Goal: Task Accomplishment & Management: Manage account settings

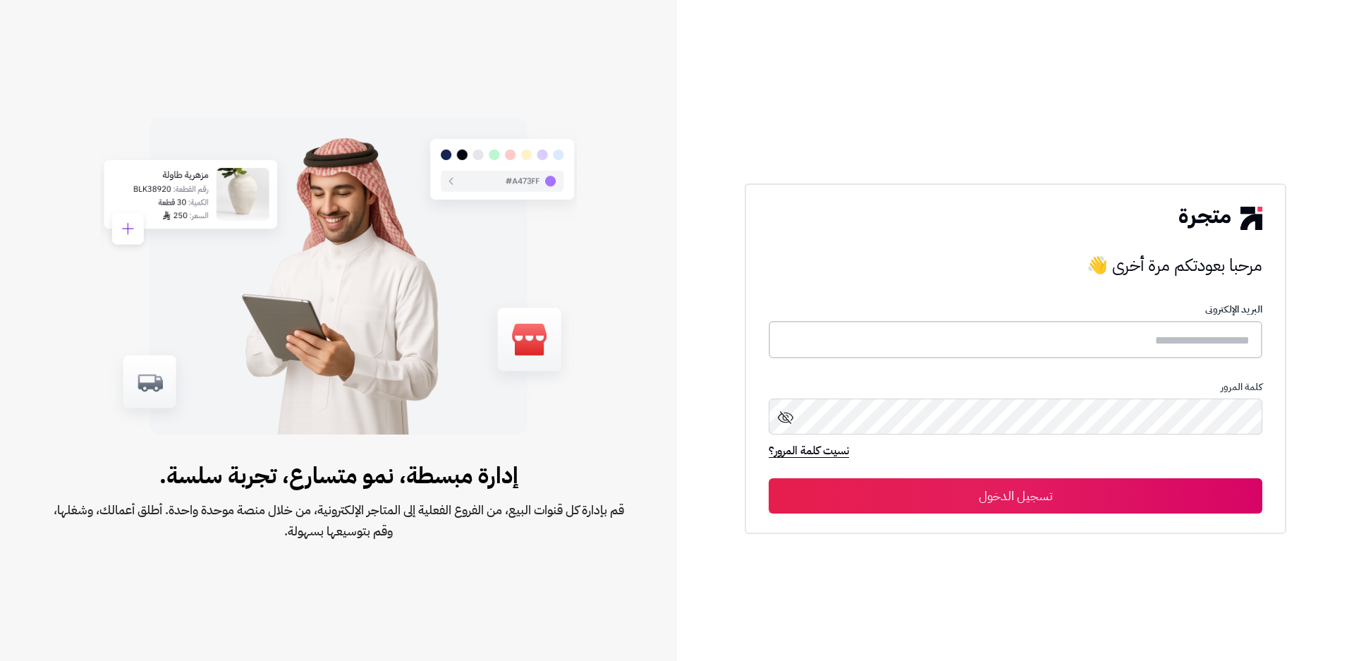
type input "**********"
click at [968, 502] on button "تسجيل الدخول" at bounding box center [1016, 495] width 494 height 35
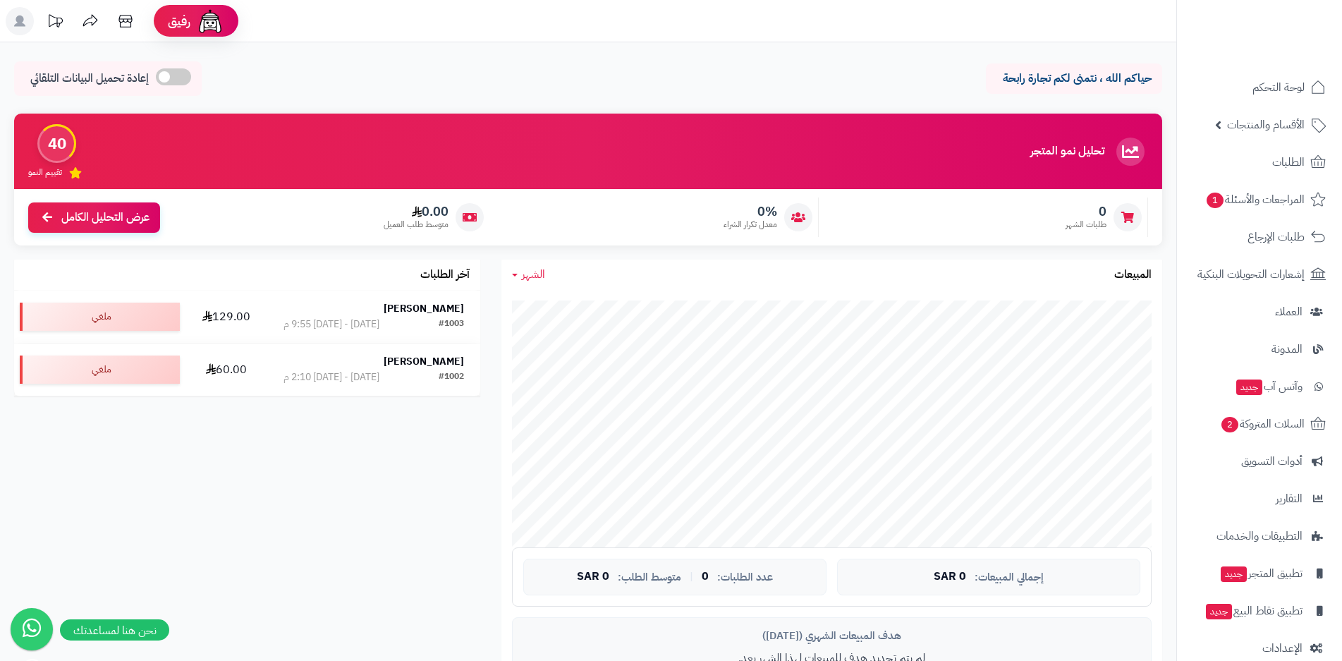
scroll to position [71, 0]
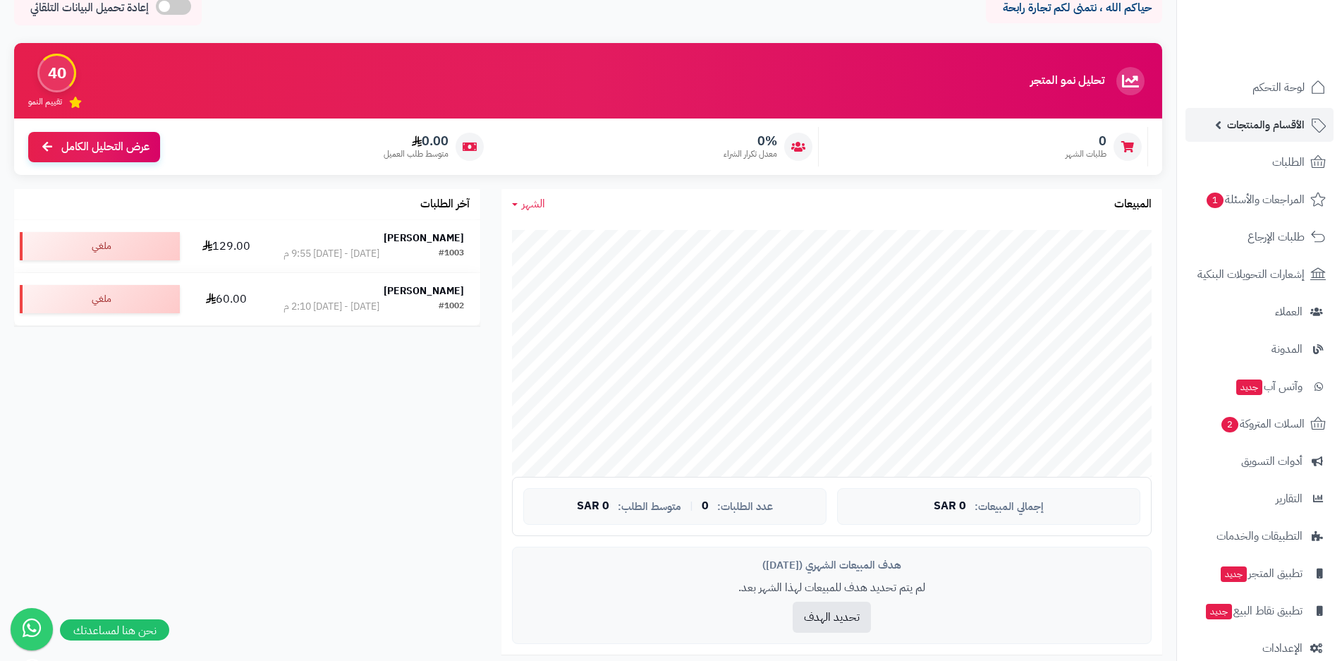
click at [1269, 130] on span "الأقسام والمنتجات" at bounding box center [1266, 125] width 78 height 20
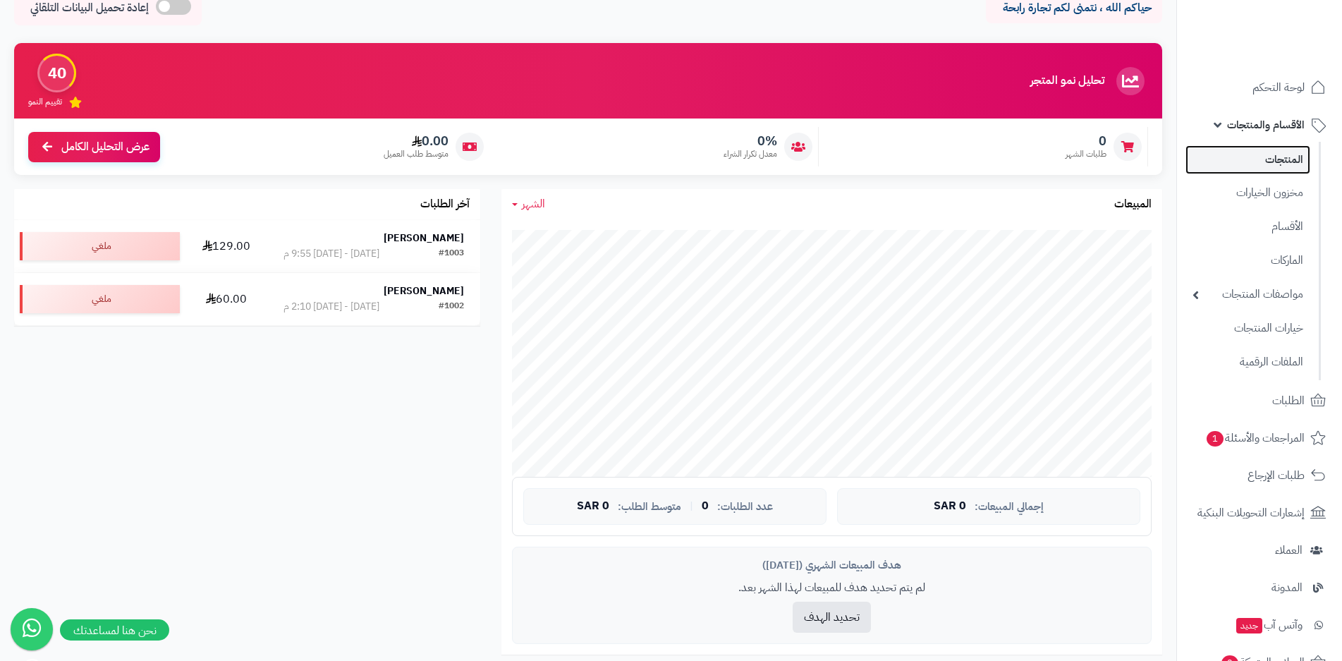
click at [1272, 164] on link "المنتجات" at bounding box center [1248, 159] width 125 height 29
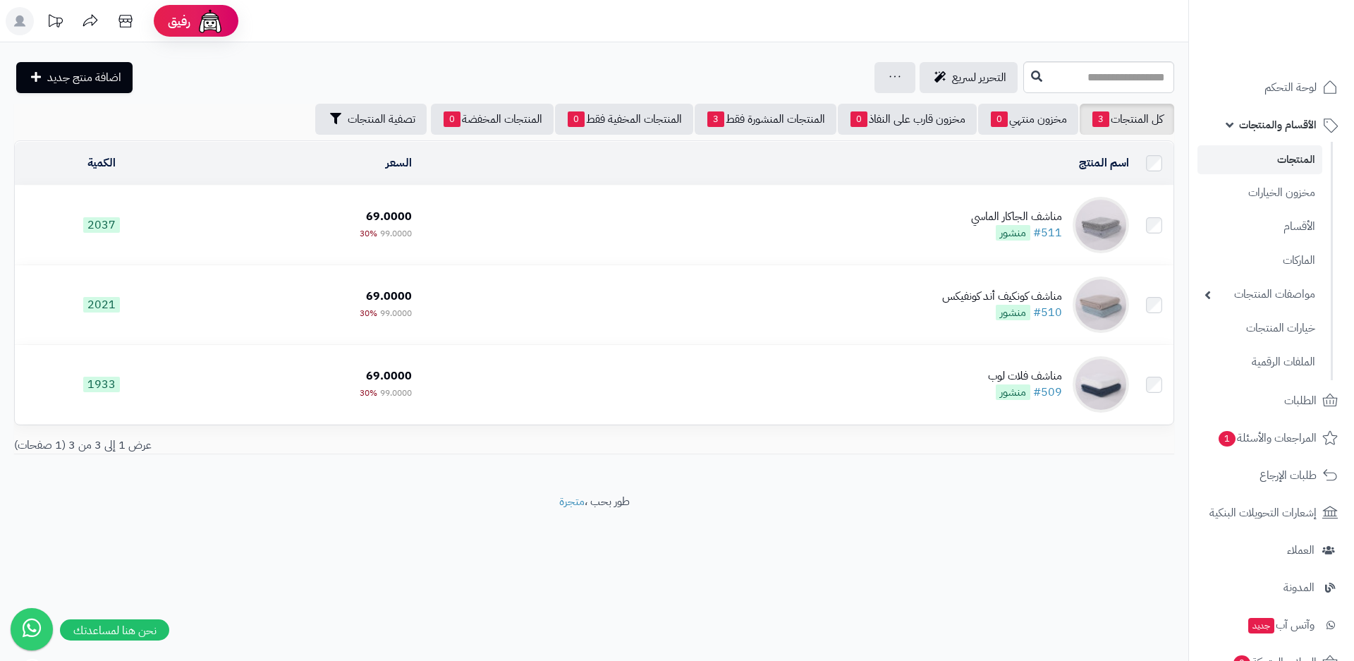
click at [1011, 225] on span "منشور" at bounding box center [1013, 233] width 35 height 16
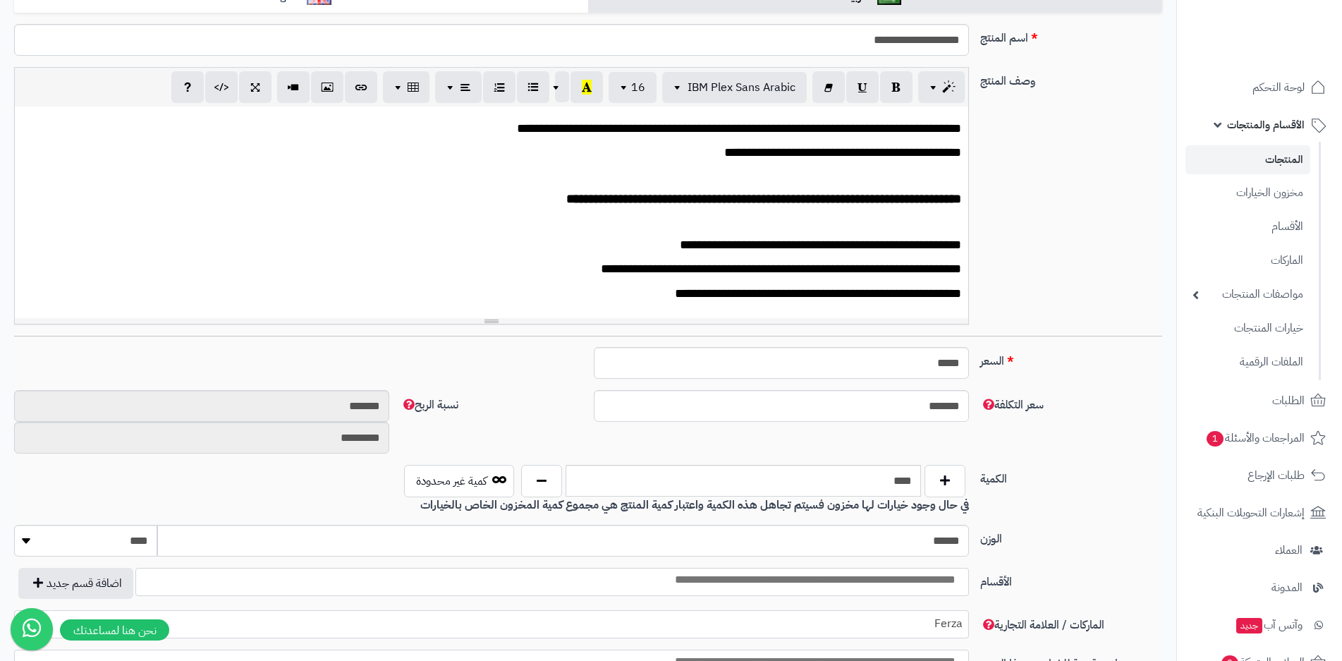
scroll to position [282, 0]
